Goal: Task Accomplishment & Management: Manage account settings

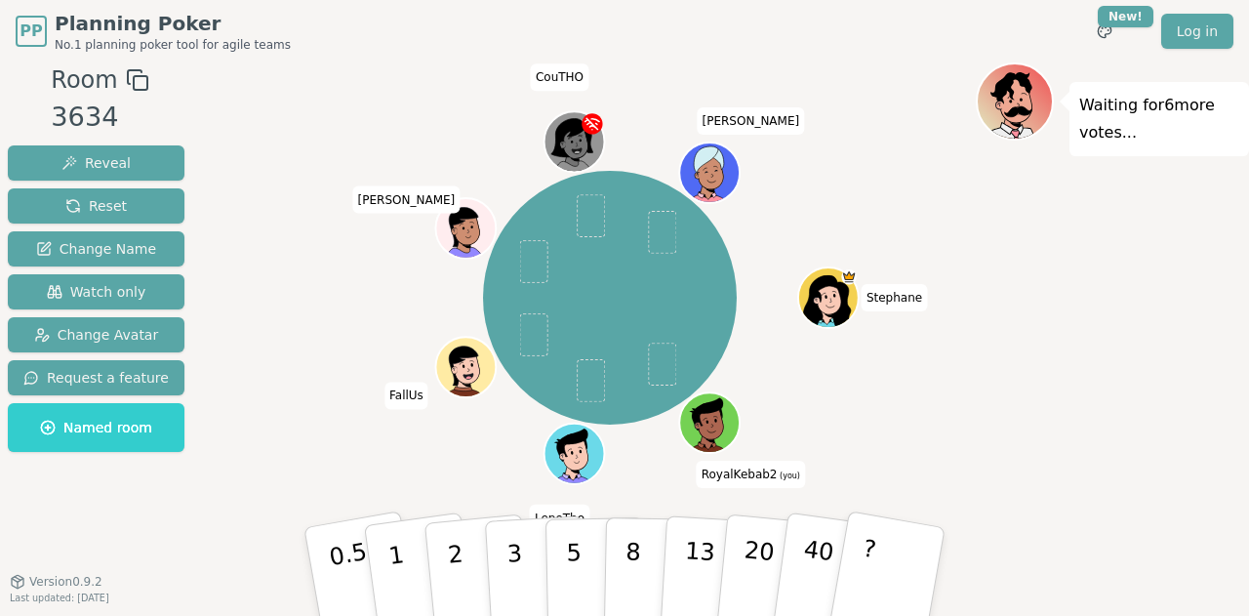
click at [975, 362] on div "Stephane RoyalKebab2 (you) [PERSON_NAME]" at bounding box center [610, 298] width 732 height 400
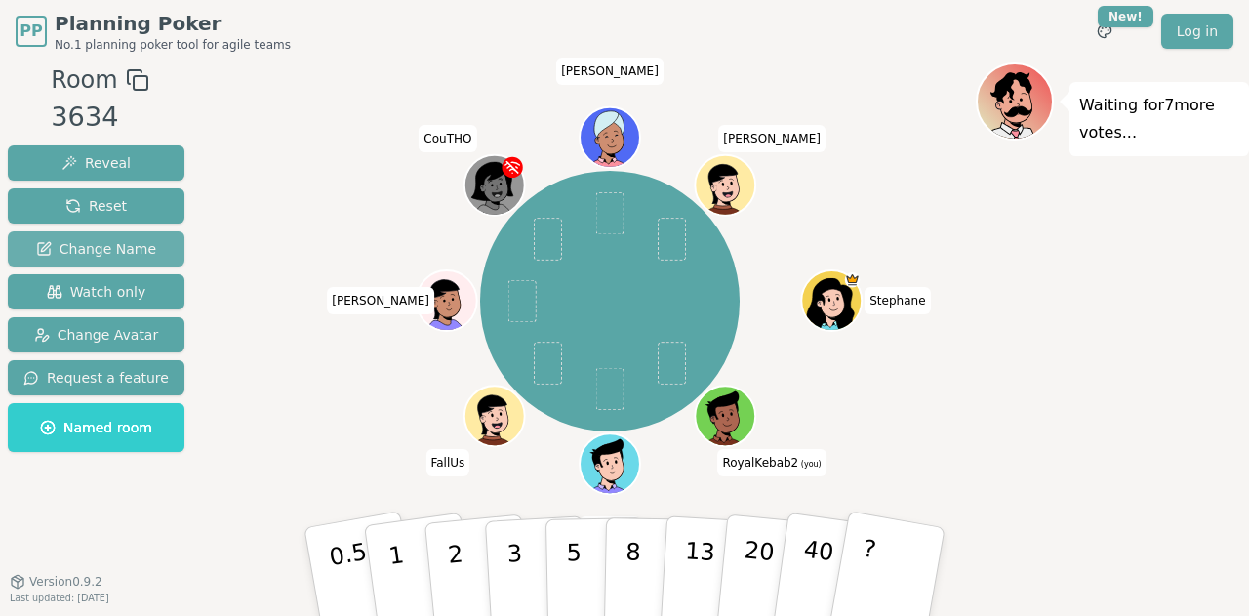
click at [143, 253] on span "Change Name" at bounding box center [96, 249] width 120 height 20
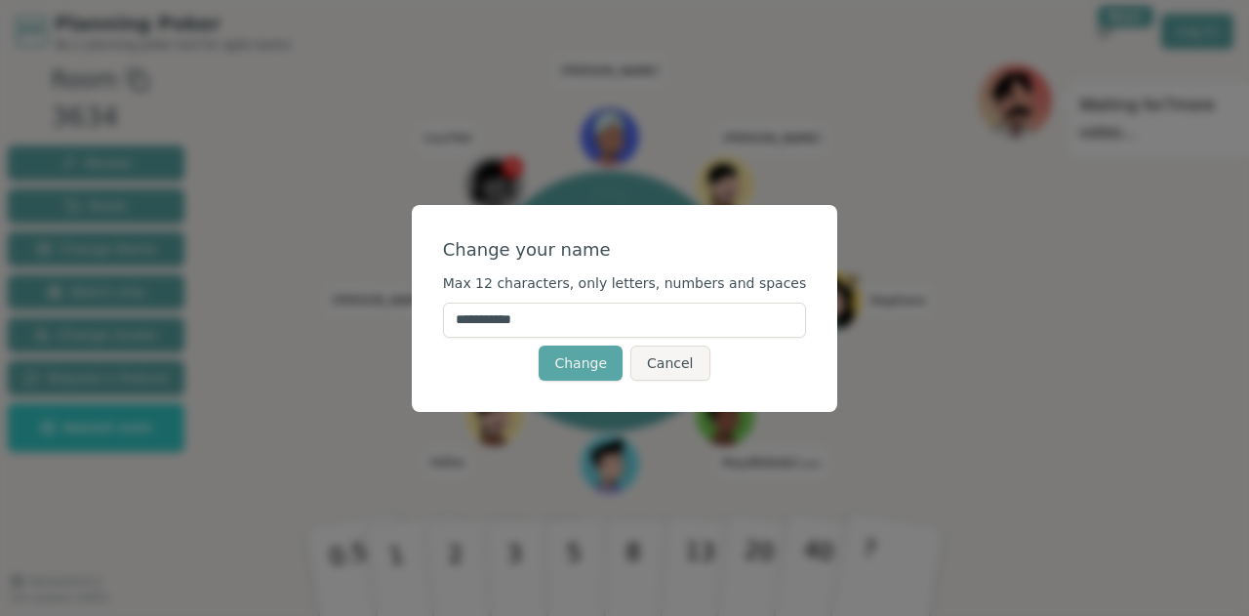
click at [639, 294] on form "**********" at bounding box center [625, 308] width 364 height 144
click at [626, 323] on input "**********" at bounding box center [625, 319] width 364 height 35
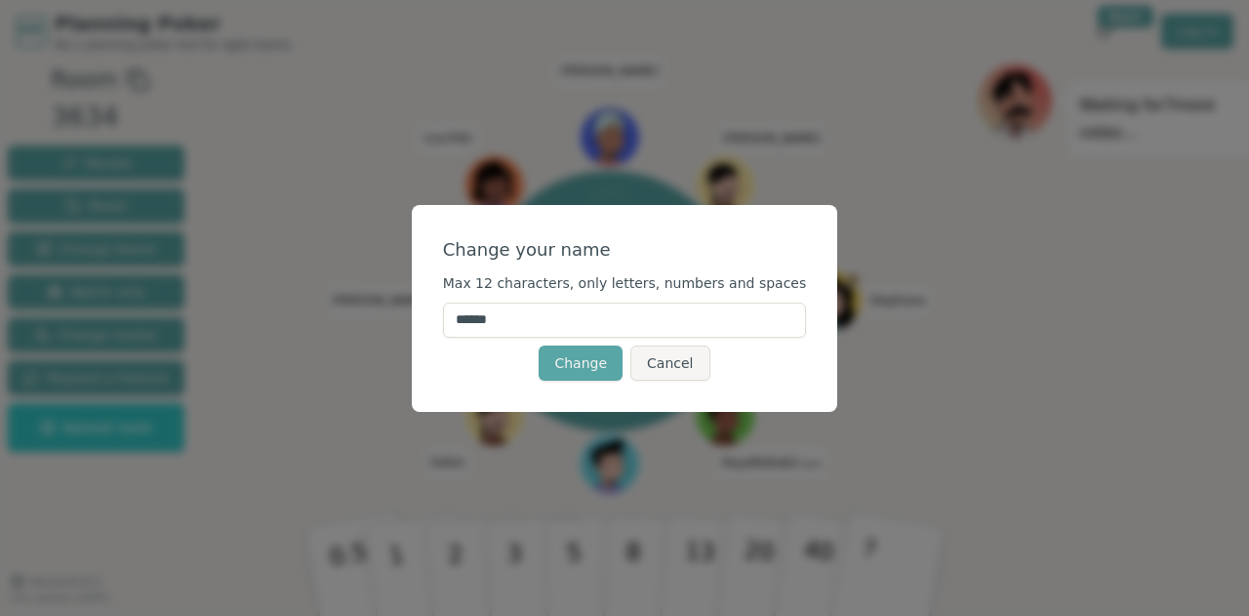
type input "*****"
click button "Change" at bounding box center [581, 362] width 84 height 35
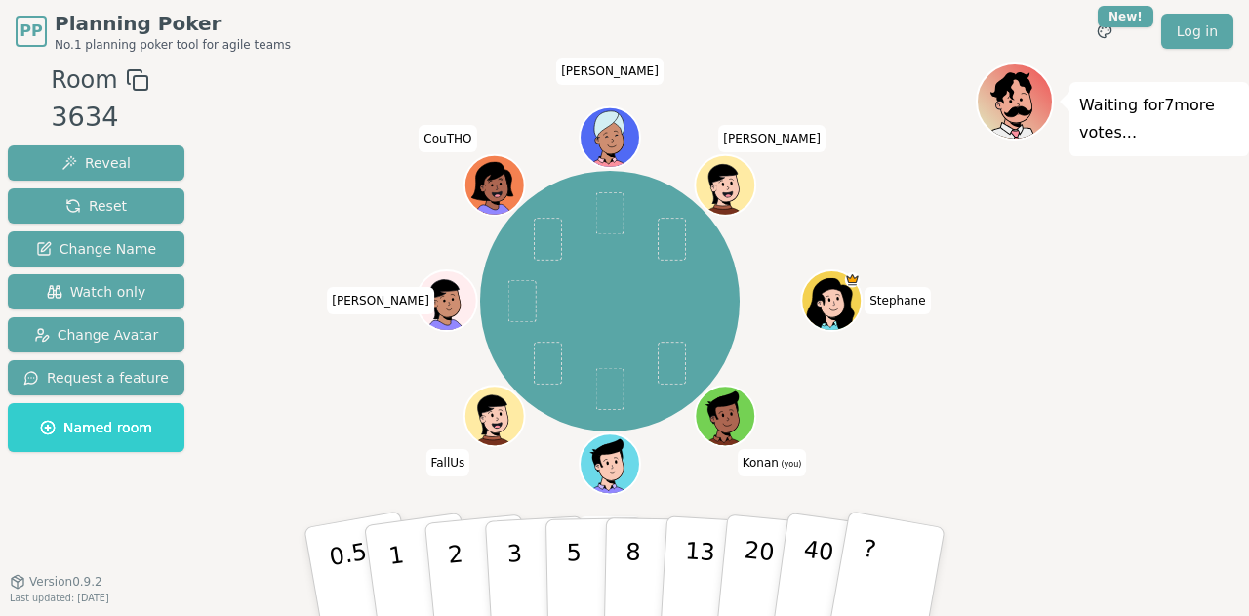
click at [797, 340] on div "[PERSON_NAME] (you) [PERSON_NAME]" at bounding box center [610, 301] width 732 height 407
click at [1099, 374] on div "Waiting for 7 more votes..." at bounding box center [1112, 330] width 273 height 537
click at [901, 466] on div "[PERSON_NAME] (you) [PERSON_NAME] [PERSON_NAME] [PERSON_NAME]" at bounding box center [610, 301] width 732 height 407
click at [825, 395] on div "[PERSON_NAME] (you) [PERSON_NAME] [PERSON_NAME] [PERSON_NAME]" at bounding box center [610, 301] width 732 height 407
click at [963, 335] on div "[PERSON_NAME] (you) [PERSON_NAME] [PERSON_NAME] [PERSON_NAME]" at bounding box center [610, 301] width 732 height 407
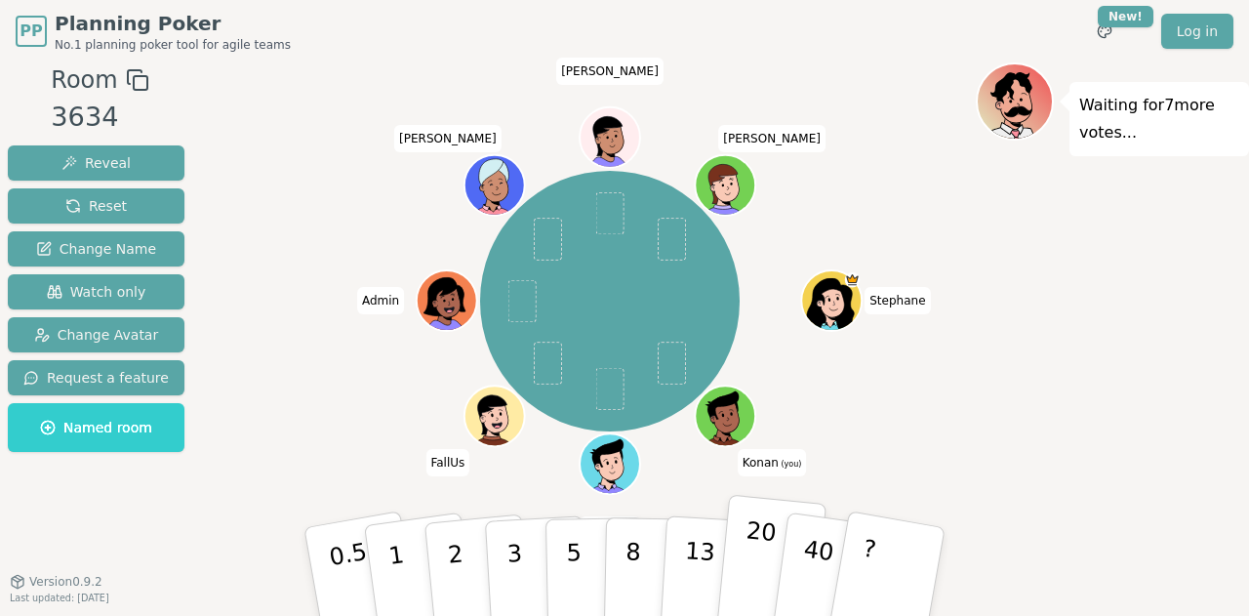
click at [764, 530] on p "20" at bounding box center [758, 569] width 40 height 107
click at [916, 450] on div "[PERSON_NAME] (you) LepoTho FallUs Admin [PERSON_NAME]" at bounding box center [610, 301] width 732 height 407
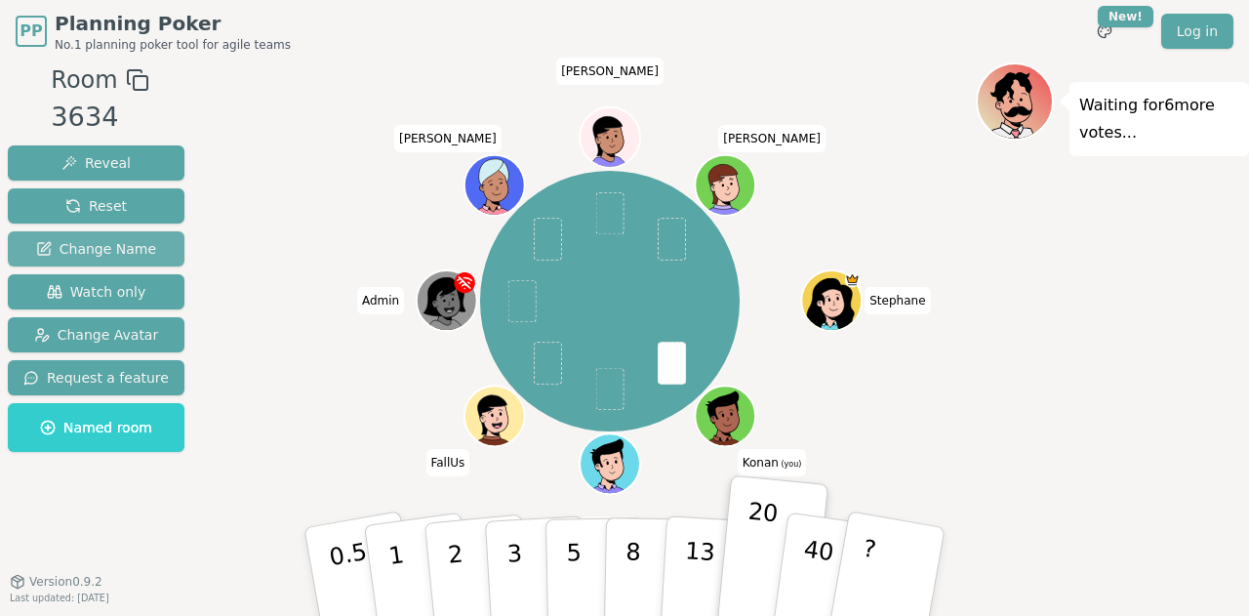
click at [55, 246] on span "Change Name" at bounding box center [96, 249] width 120 height 20
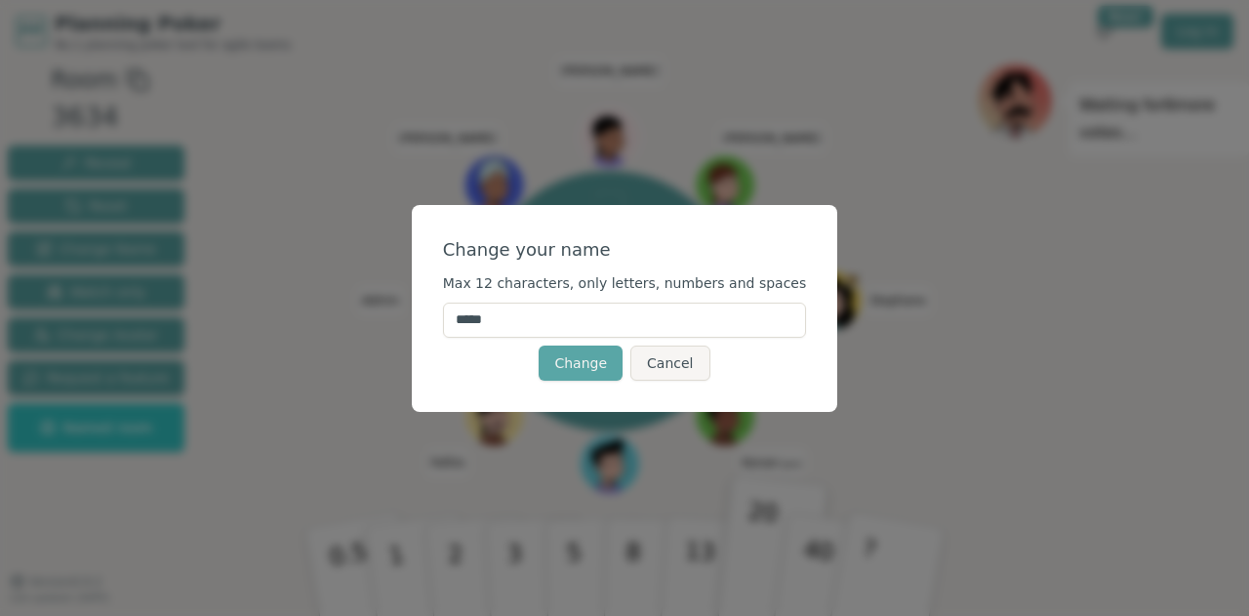
click at [480, 332] on input "*****" at bounding box center [625, 319] width 364 height 35
type input "*"
type input "****"
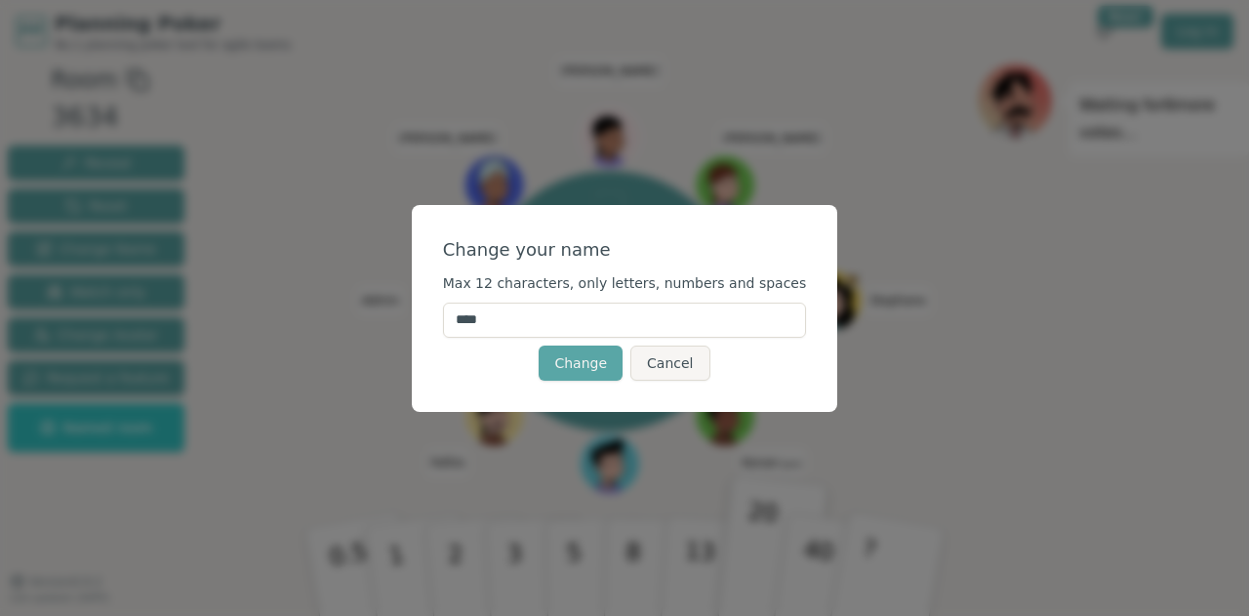
click button "Change" at bounding box center [581, 362] width 84 height 35
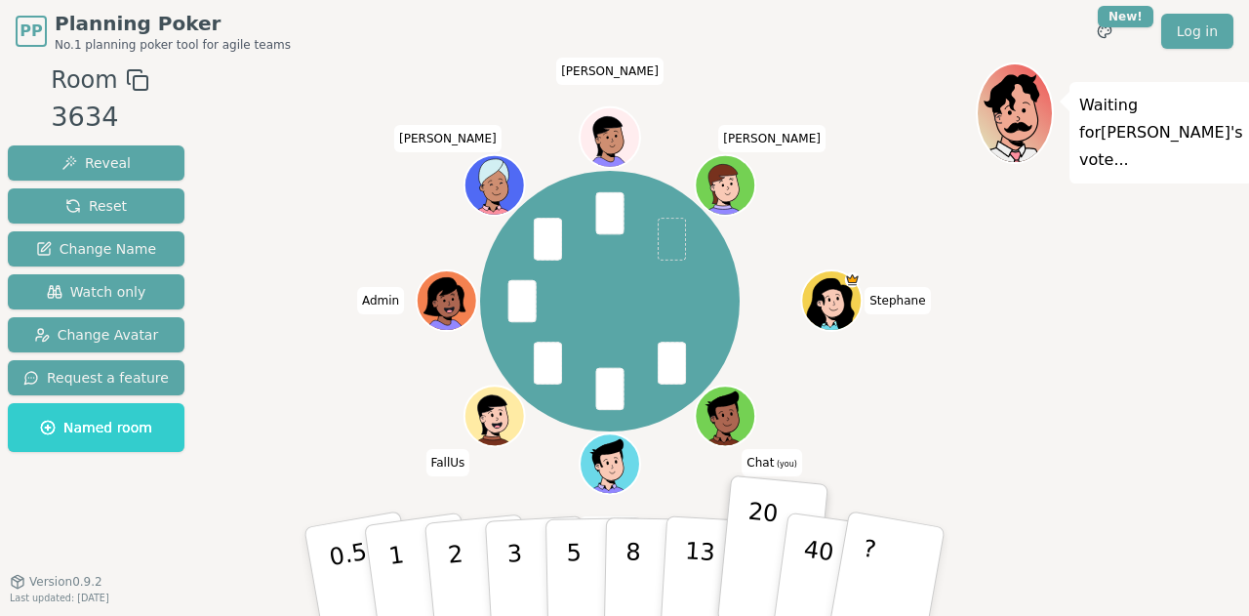
click at [950, 364] on div "[PERSON_NAME] (you) LepoTho FallUs Admin [PERSON_NAME]" at bounding box center [610, 301] width 732 height 407
click at [1150, 466] on div "Waiting for [PERSON_NAME] 's vote..." at bounding box center [1112, 330] width 273 height 537
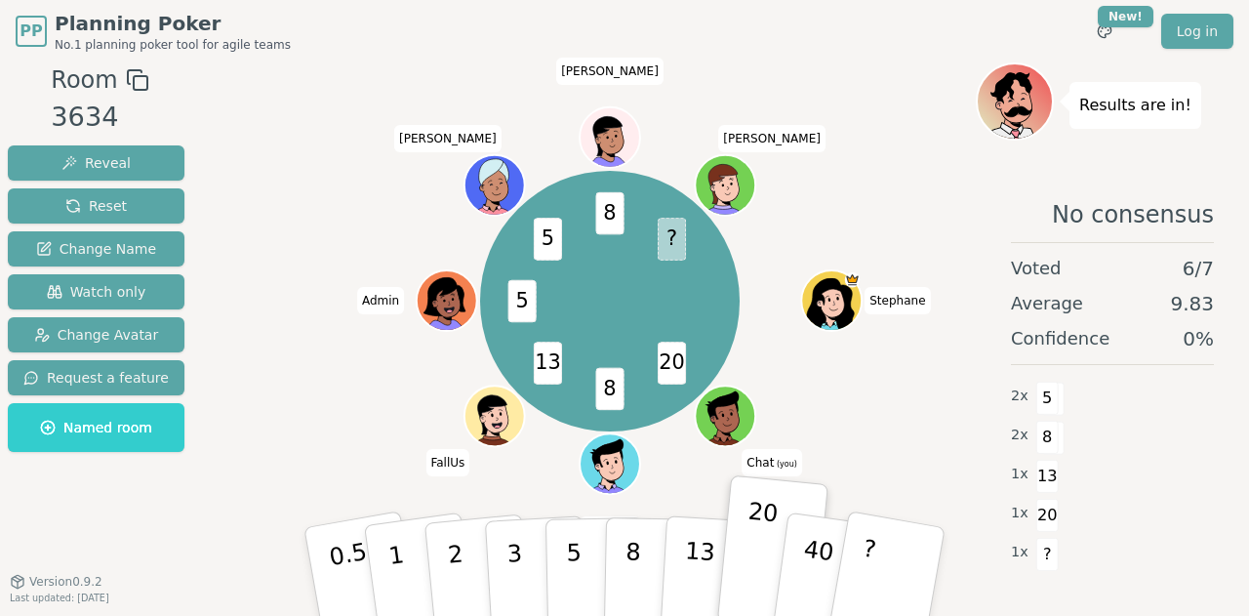
click at [952, 358] on div "20 8 13 5 5 8 ? [PERSON_NAME] (you) LepoTho FallUs Admin [PERSON_NAME]" at bounding box center [610, 301] width 732 height 407
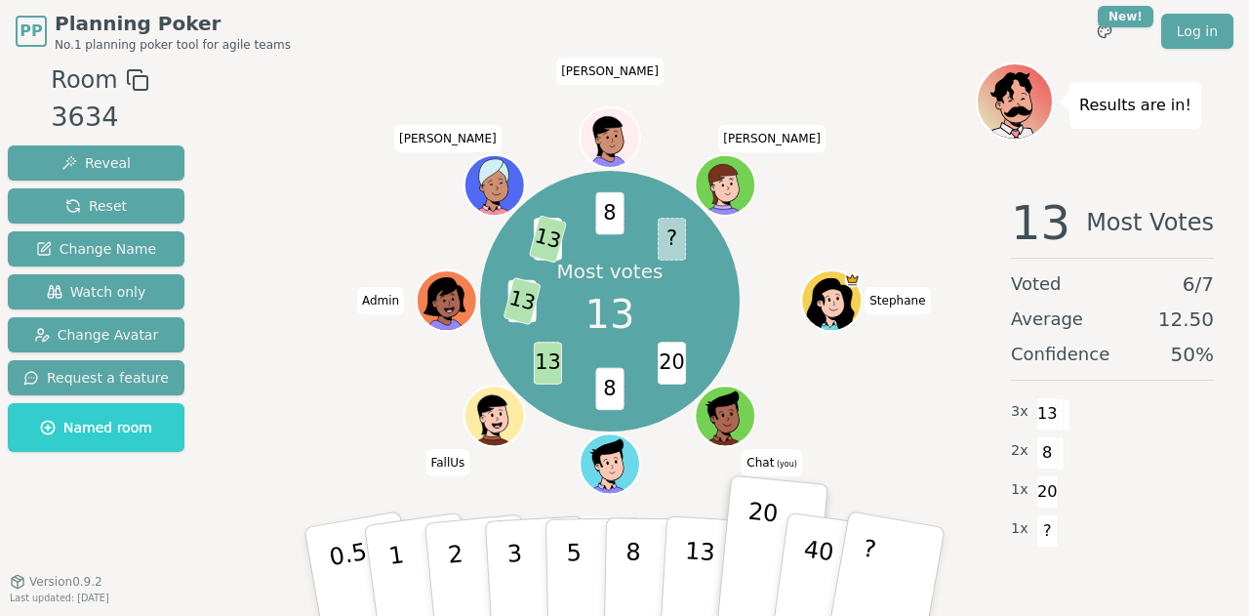
click at [837, 177] on div "Most votes 13 20 8 13 5 13 5 13 8 ? [PERSON_NAME] (you) LepoTho FallUs Admin [P…" at bounding box center [610, 301] width 732 height 407
click at [821, 210] on div "Majority 13 20 8 13 5 13 5 13 8 13 ? [PERSON_NAME] (you) LepoTho FallUs Admin […" at bounding box center [610, 301] width 732 height 407
click at [812, 204] on div "Majority 13 20 8 13 5 13 5 13 8 13 ? [PERSON_NAME] (you) LepoTho FallUs Admin […" at bounding box center [610, 301] width 732 height 407
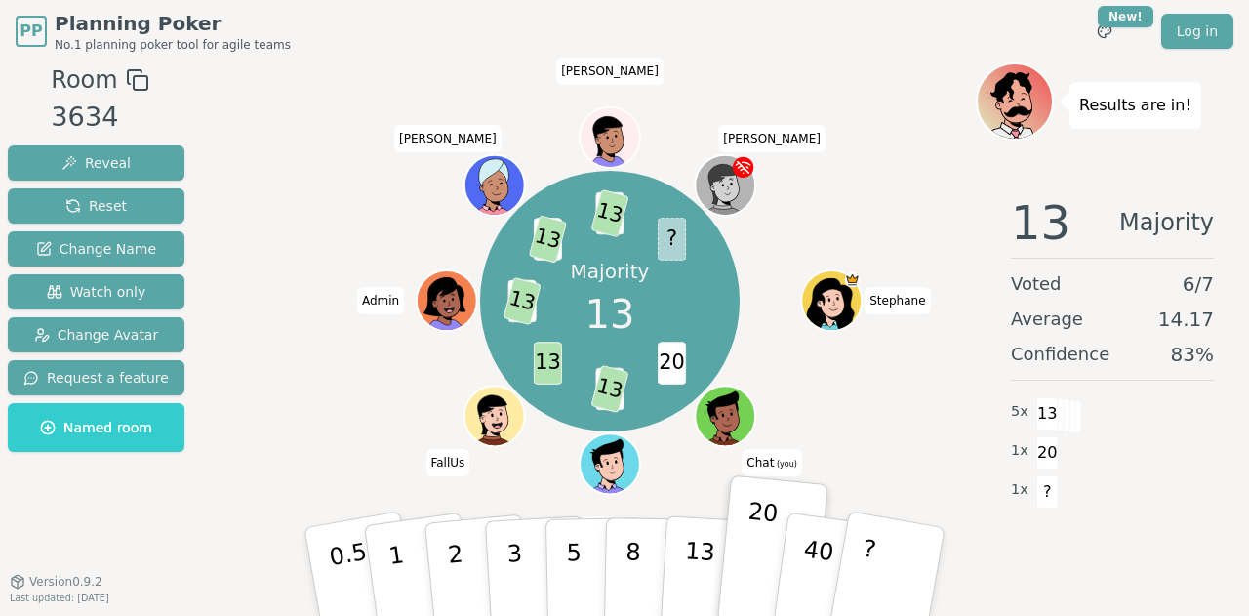
click at [812, 204] on div "Majority 13 20 8 13 13 5 13 5 13 8 13 ? [PERSON_NAME] (you) LepoTho FallUs Admi…" at bounding box center [610, 301] width 732 height 407
click at [685, 570] on p "13" at bounding box center [699, 570] width 36 height 107
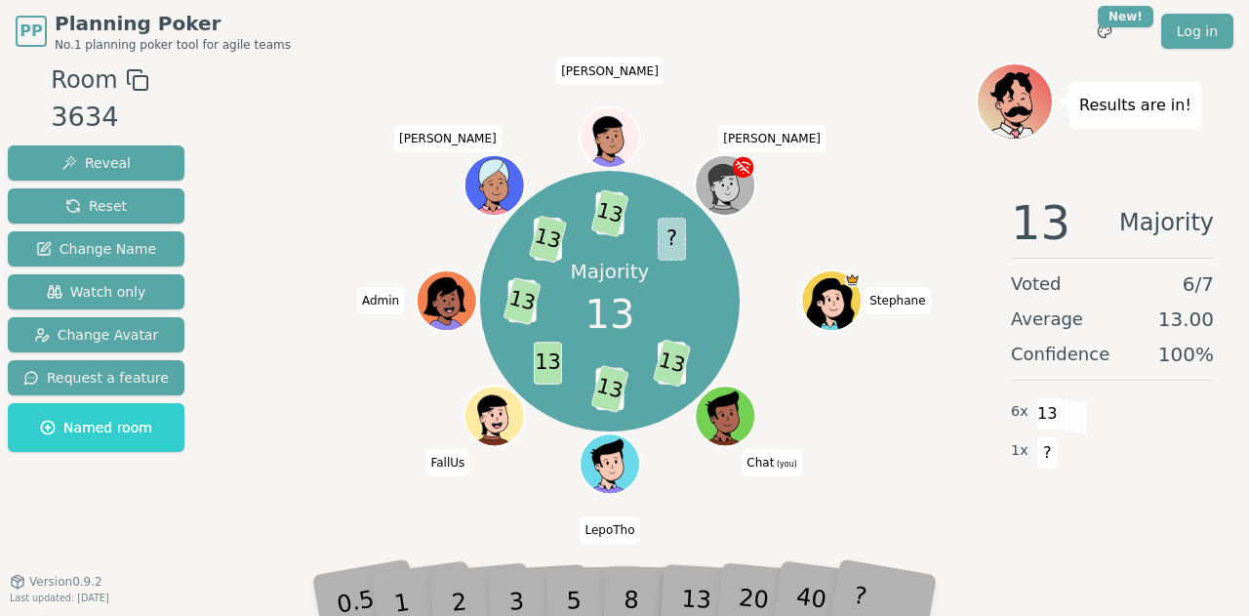
click at [815, 463] on div "Majority 13 20 13 8 13 13 5 13 5 13 8 13 ? [PERSON_NAME] (you) LepoTho FallUs A…" at bounding box center [610, 301] width 732 height 407
click at [87, 200] on span "Reset" at bounding box center [95, 206] width 61 height 20
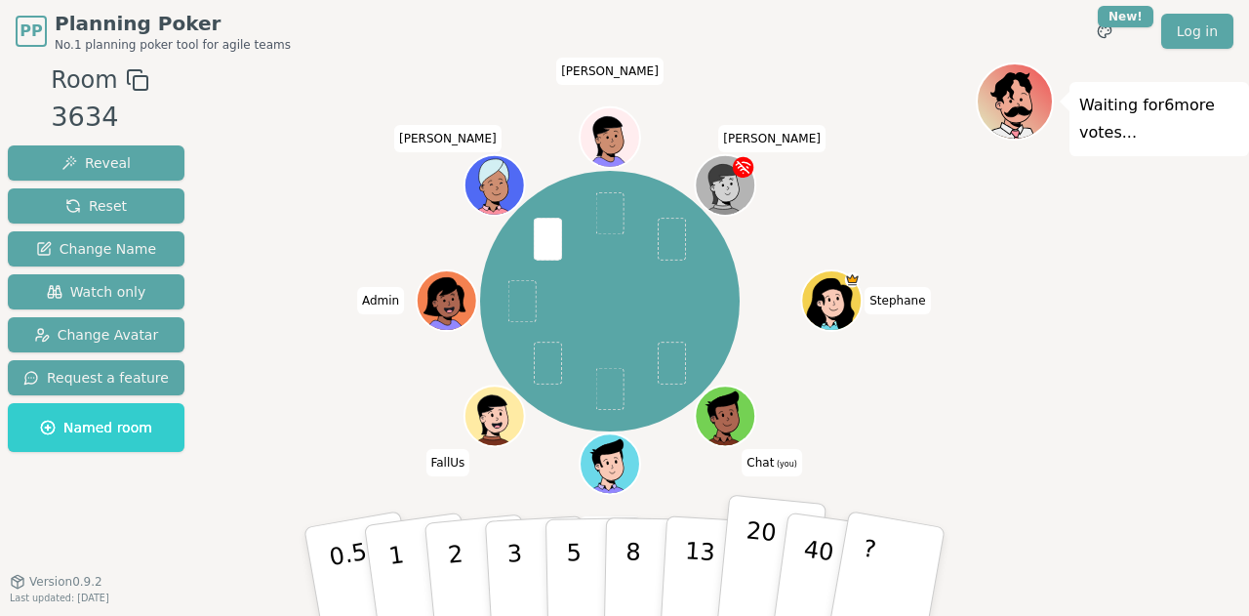
click at [756, 534] on p "20" at bounding box center [758, 569] width 40 height 107
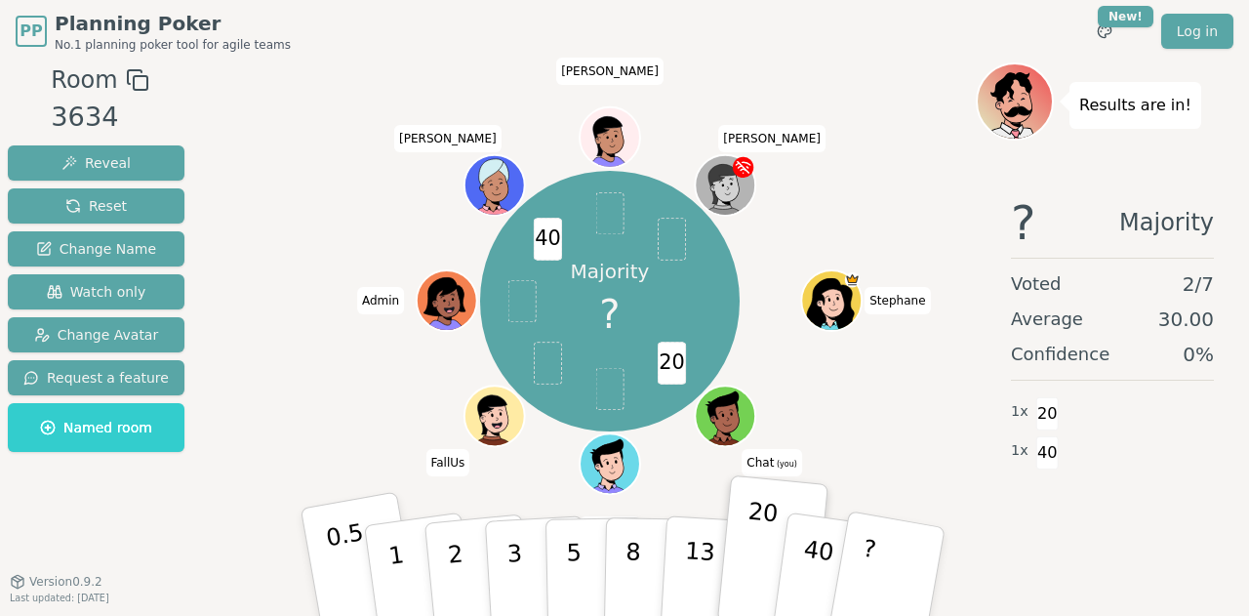
click at [355, 565] on p "0.5" at bounding box center [351, 573] width 55 height 110
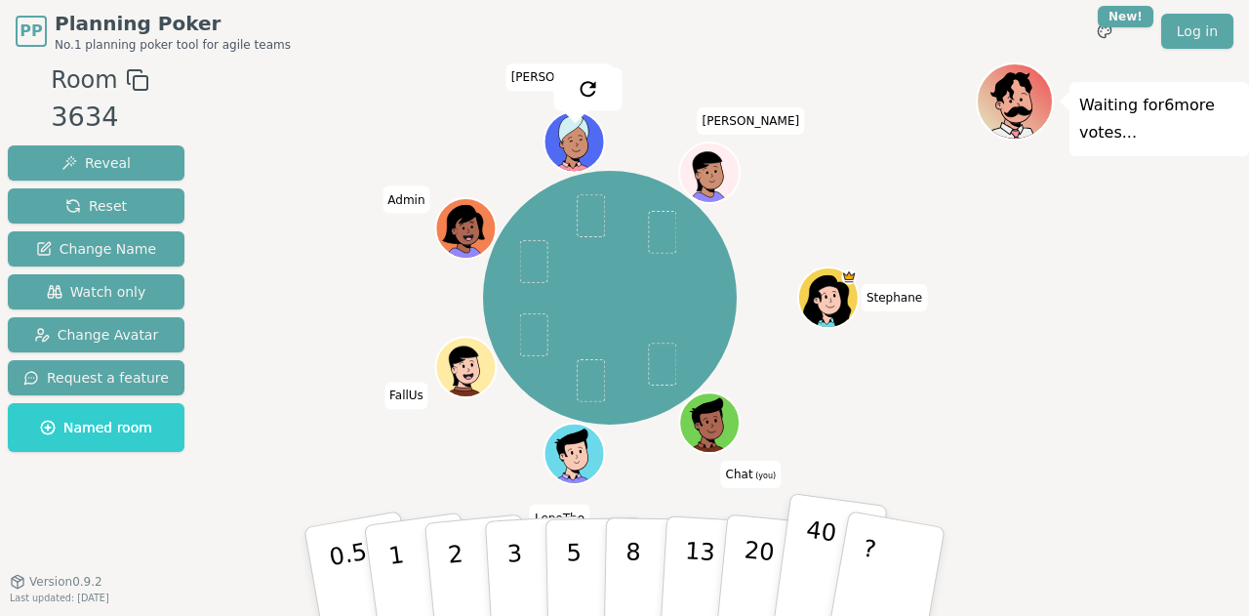
click at [786, 543] on button "40" at bounding box center [829, 572] width 116 height 158
click at [1066, 366] on div "Waiting for 5 more votes..." at bounding box center [1112, 330] width 273 height 537
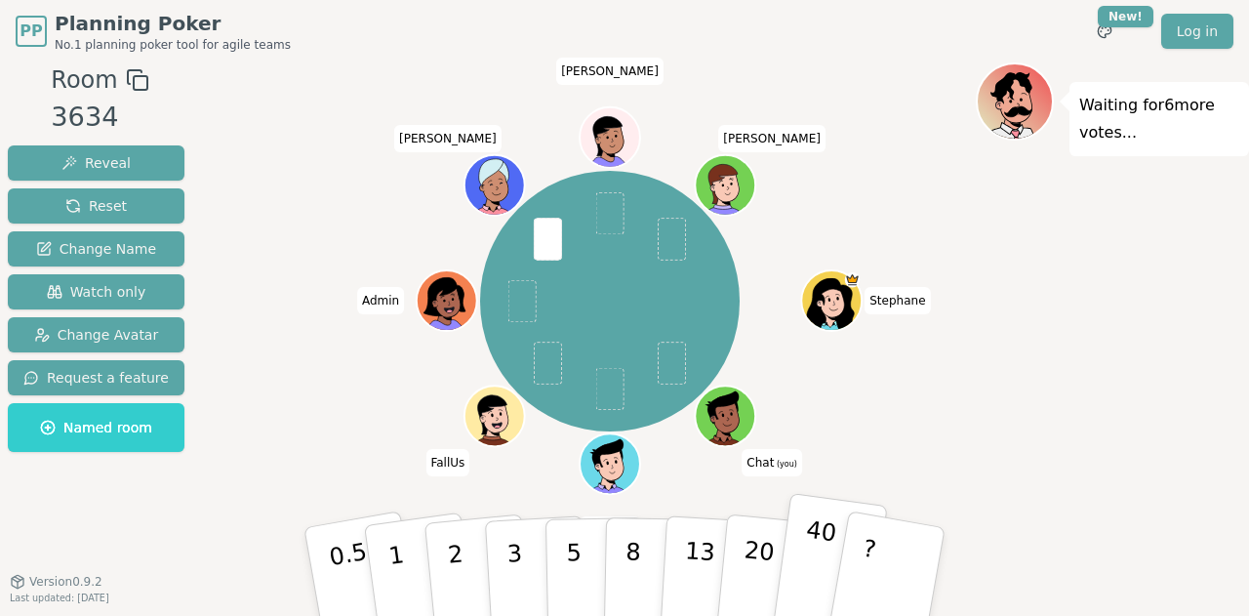
click at [796, 534] on button "40" at bounding box center [829, 572] width 116 height 158
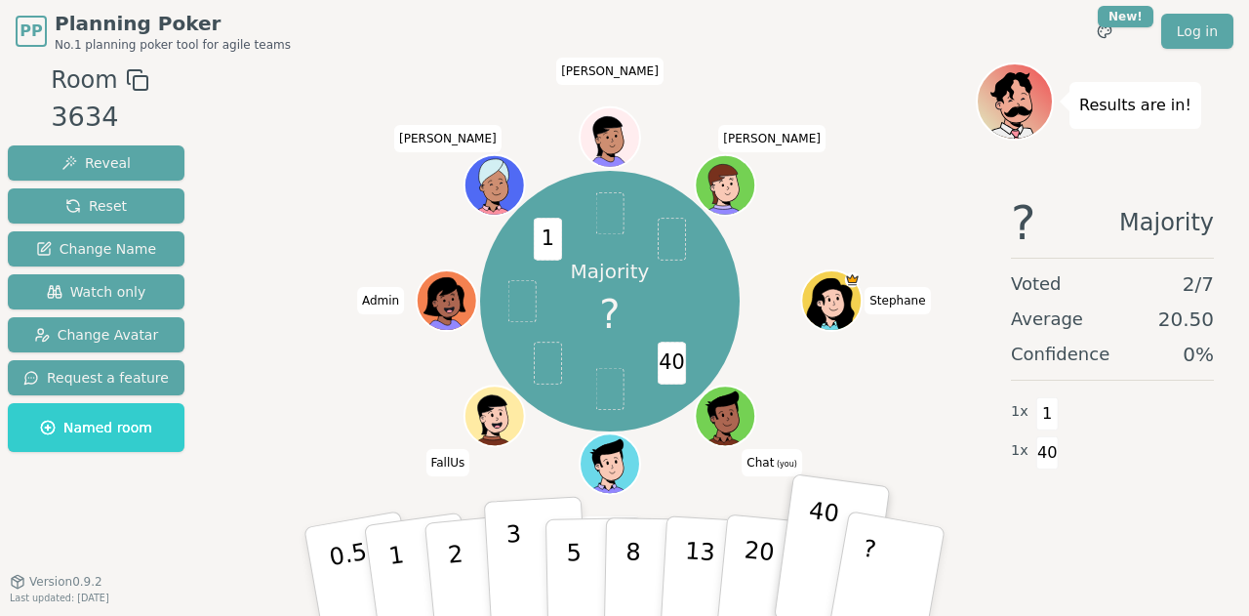
click at [513, 559] on p "3" at bounding box center [515, 573] width 21 height 106
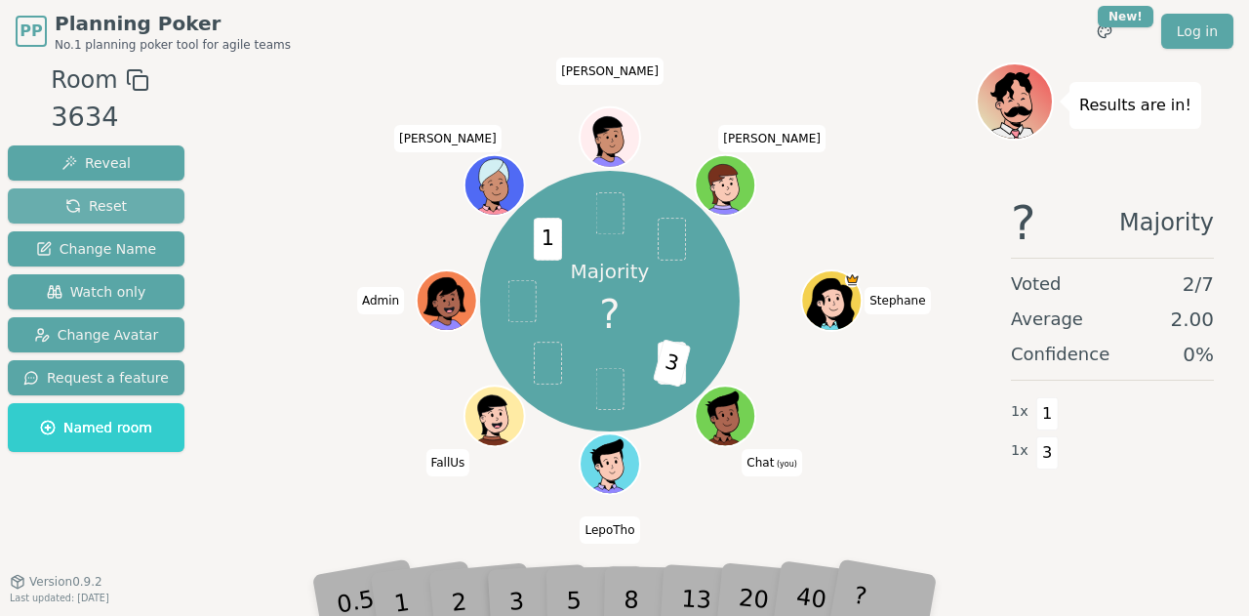
click at [154, 209] on button "Reset" at bounding box center [96, 205] width 177 height 35
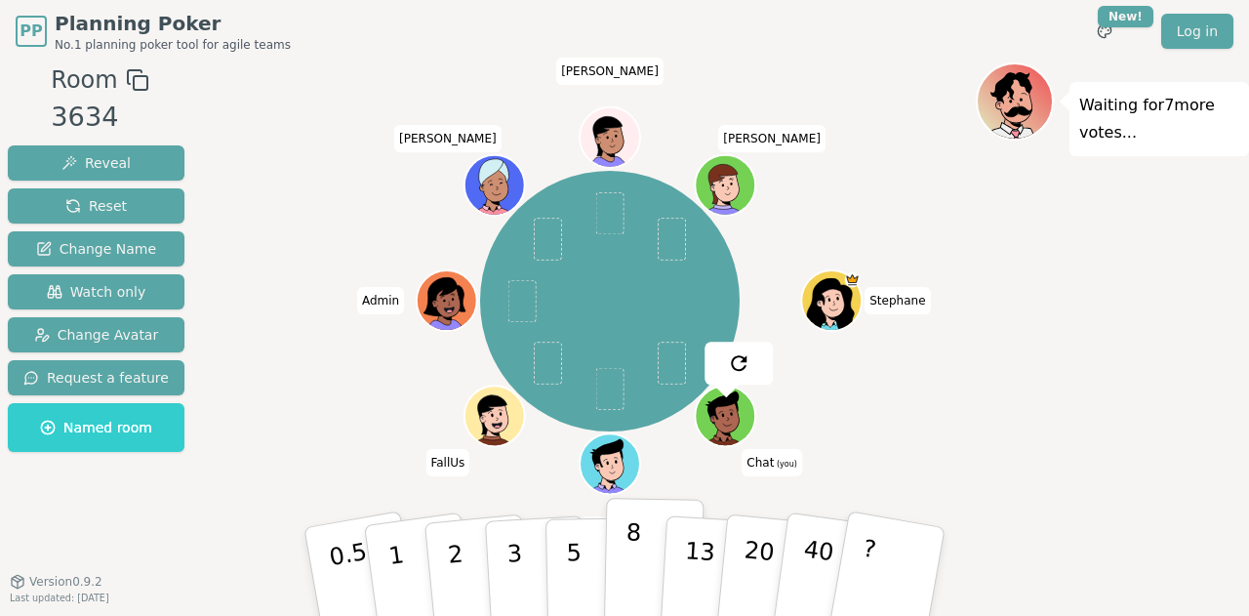
click at [642, 569] on button "8" at bounding box center [654, 572] width 100 height 148
click at [1019, 388] on div "Waiting for 6 more votes..." at bounding box center [1112, 330] width 273 height 537
click at [827, 197] on div "[PERSON_NAME] (you) LepoTho FallUs Admin [PERSON_NAME]" at bounding box center [610, 301] width 732 height 407
